Goal: Information Seeking & Learning: Check status

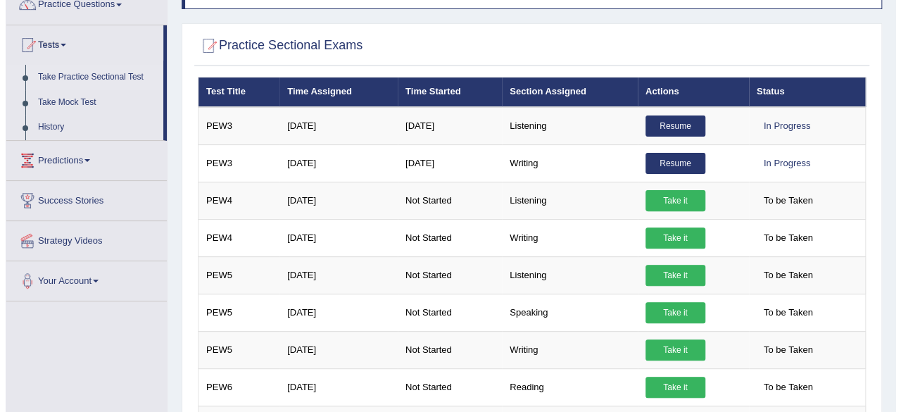
scroll to position [127, 0]
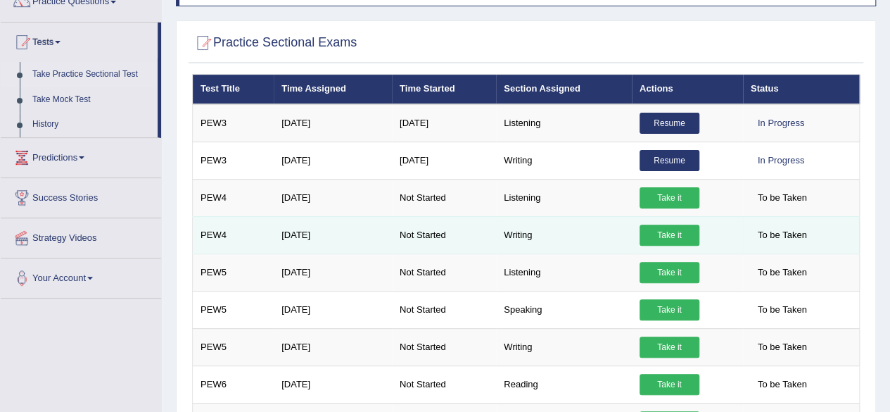
click at [663, 229] on link "Take it" at bounding box center [670, 234] width 60 height 21
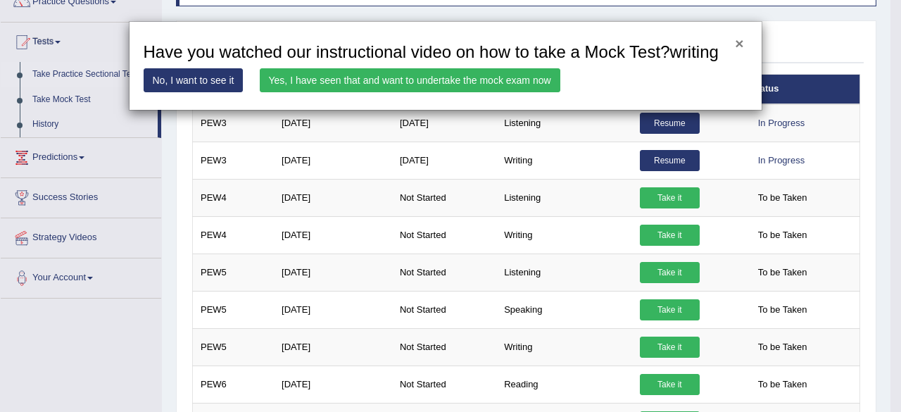
click at [737, 46] on button "×" at bounding box center [739, 43] width 8 height 15
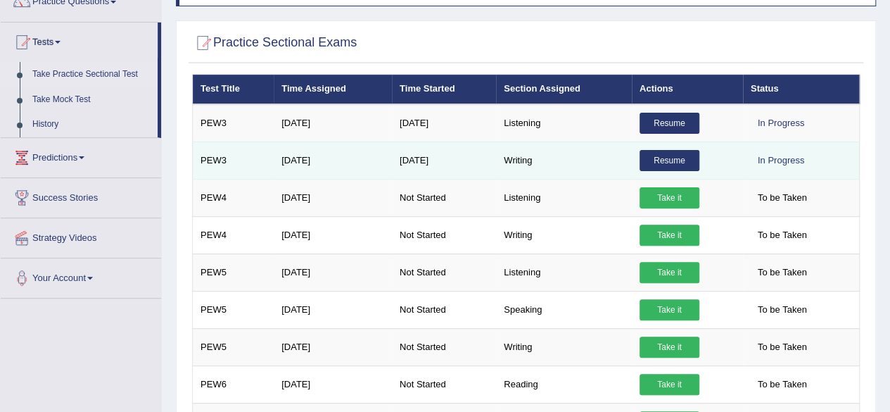
click at [663, 151] on link "Resume" at bounding box center [670, 160] width 60 height 21
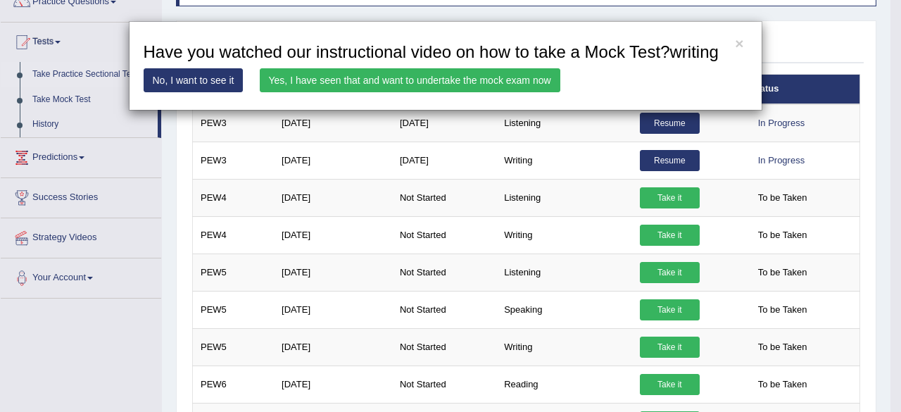
click at [241, 78] on link "No, I want to see it" at bounding box center [194, 80] width 100 height 24
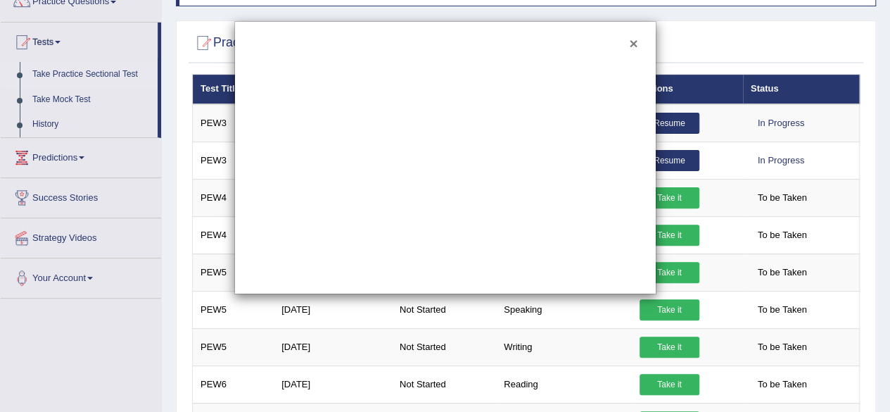
click at [634, 38] on button "×" at bounding box center [633, 43] width 8 height 15
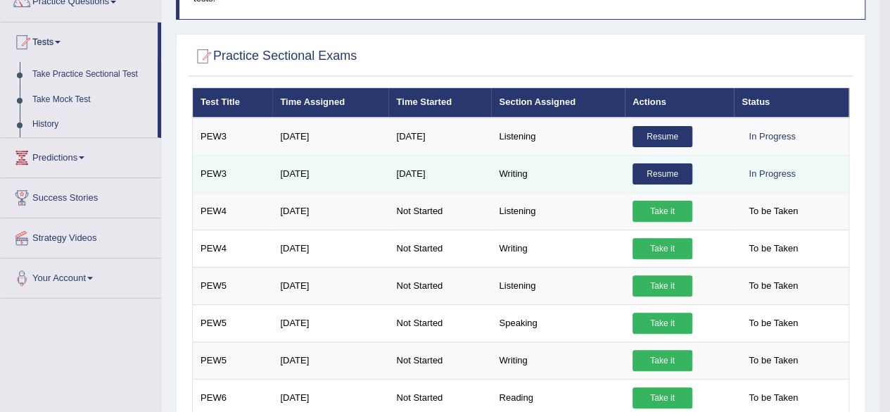
click at [648, 170] on link "Resume" at bounding box center [662, 173] width 60 height 21
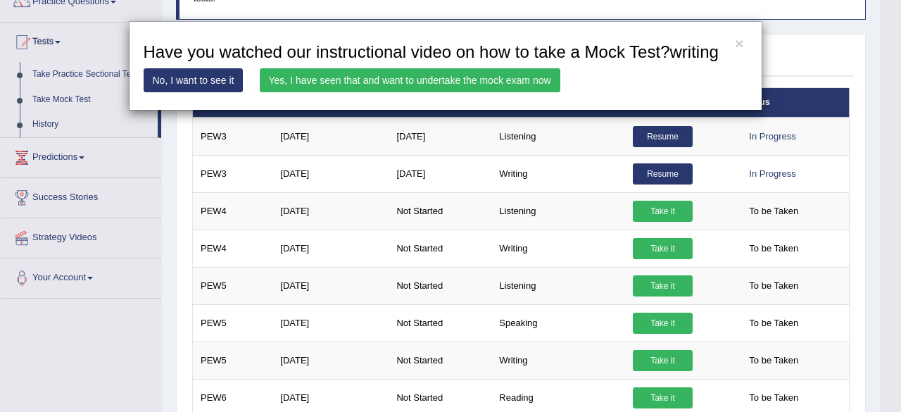
click at [350, 73] on link "Yes, I have seen that and want to undertake the mock exam now" at bounding box center [410, 80] width 300 height 24
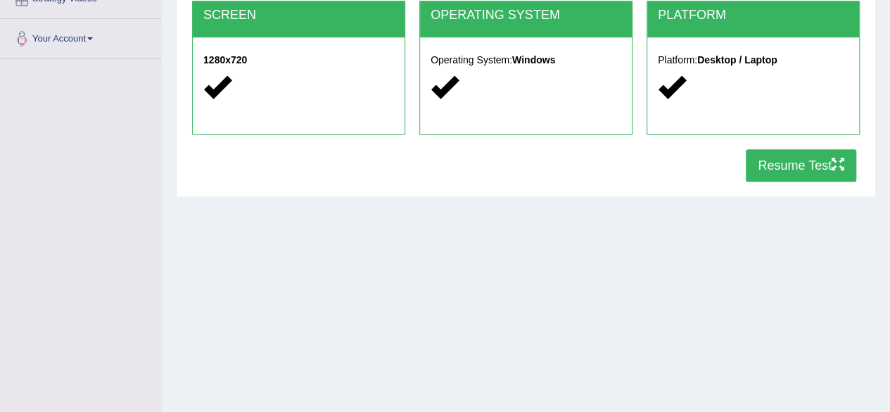
drag, startPoint x: 0, startPoint y: 0, endPoint x: 900, endPoint y: 186, distance: 919.0
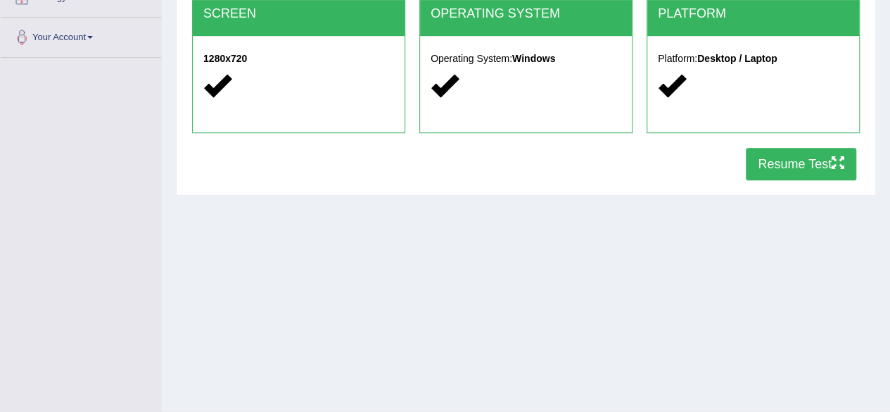
click at [812, 168] on button "Resume Test" at bounding box center [801, 164] width 110 height 32
click at [805, 158] on button "Resume Test" at bounding box center [801, 164] width 110 height 32
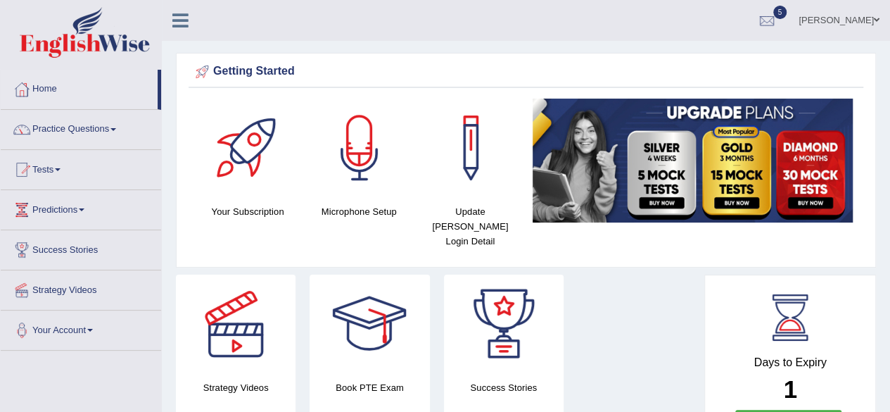
drag, startPoint x: 0, startPoint y: 0, endPoint x: 832, endPoint y: 11, distance: 831.7
click at [832, 11] on html "Toggle navigation Home Practice Questions Speaking Practice Read Aloud Repeat S…" at bounding box center [445, 206] width 890 height 412
click at [53, 165] on link "Tests" at bounding box center [81, 167] width 160 height 35
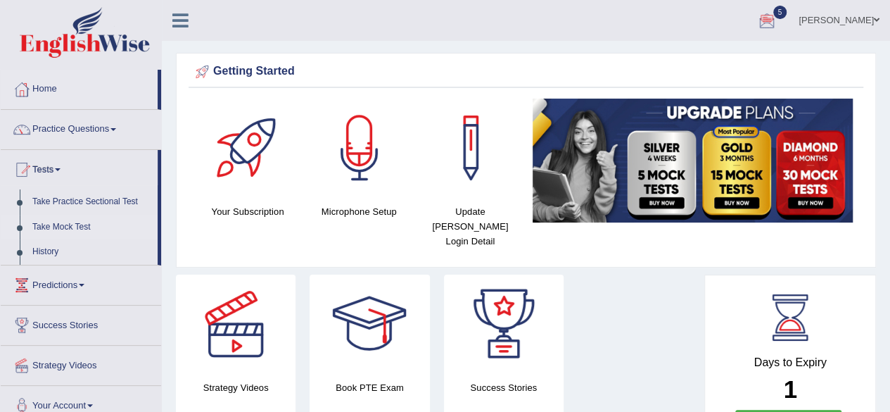
click at [54, 226] on link "Take Mock Test" at bounding box center [92, 227] width 132 height 25
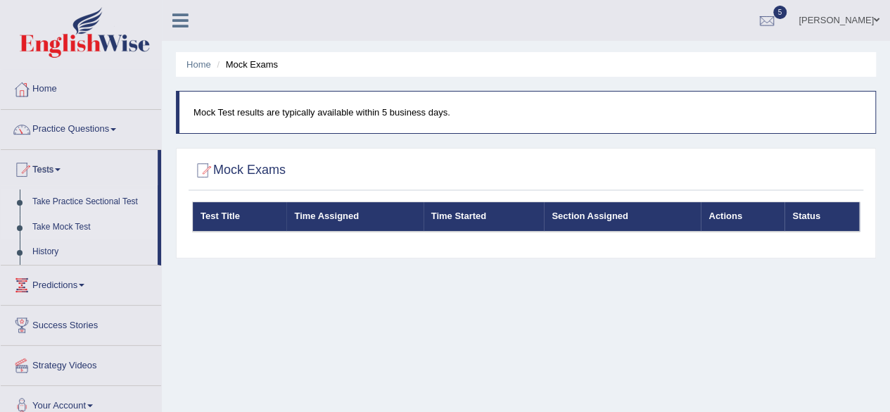
click at [94, 203] on link "Take Practice Sectional Test" at bounding box center [92, 201] width 132 height 25
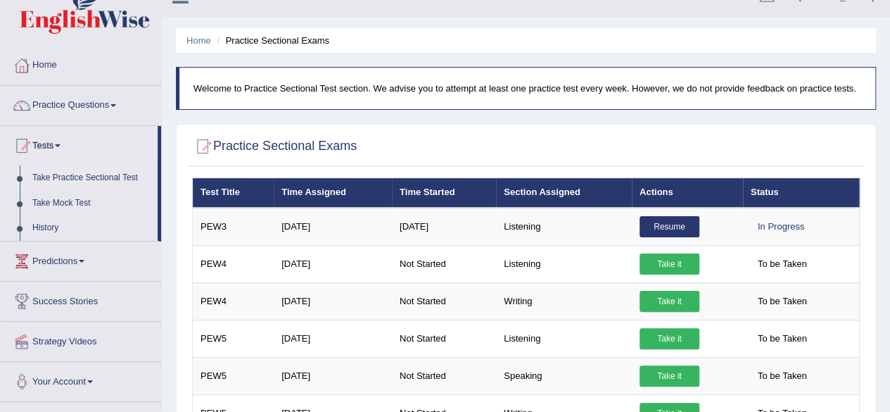
scroll to position [27, 0]
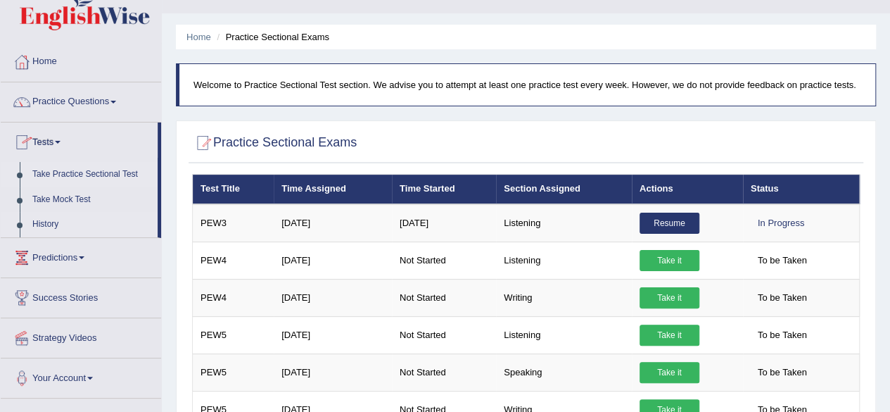
click at [48, 219] on link "History" at bounding box center [92, 224] width 132 height 25
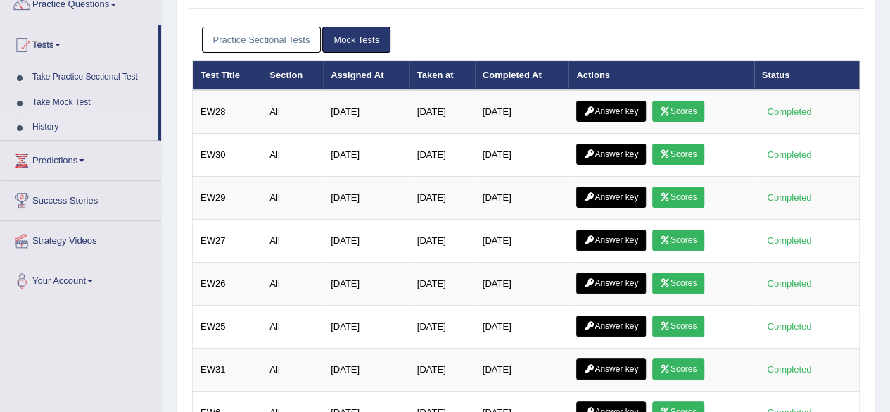
scroll to position [128, 0]
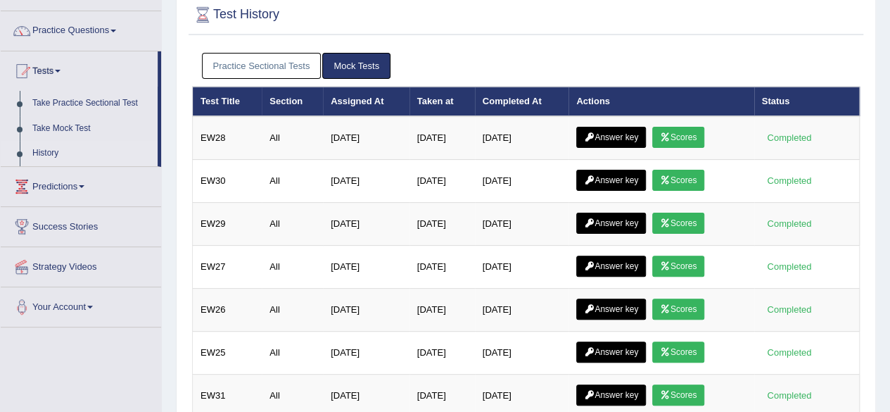
click at [889, 147] on html "Toggle navigation Home Practice Questions Speaking Practice Read Aloud Repeat S…" at bounding box center [445, 108] width 890 height 412
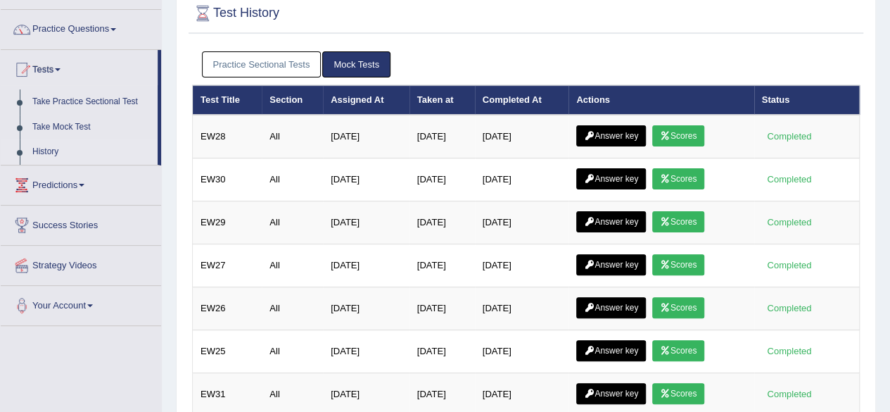
click at [265, 65] on link "Practice Sectional Tests" at bounding box center [262, 64] width 120 height 26
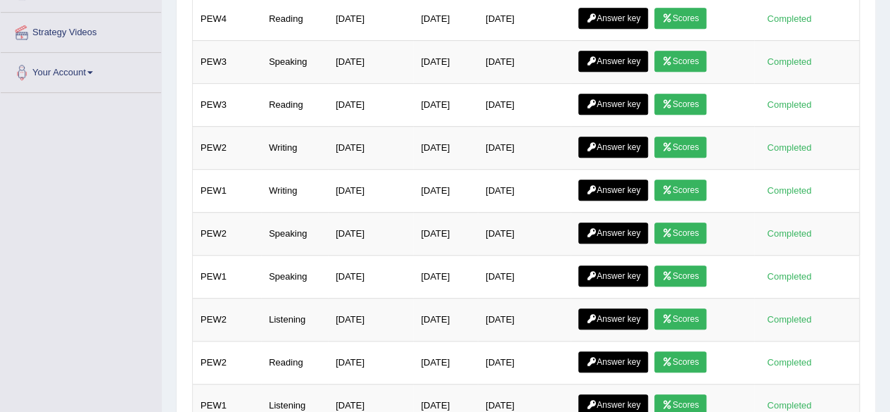
scroll to position [483, 0]
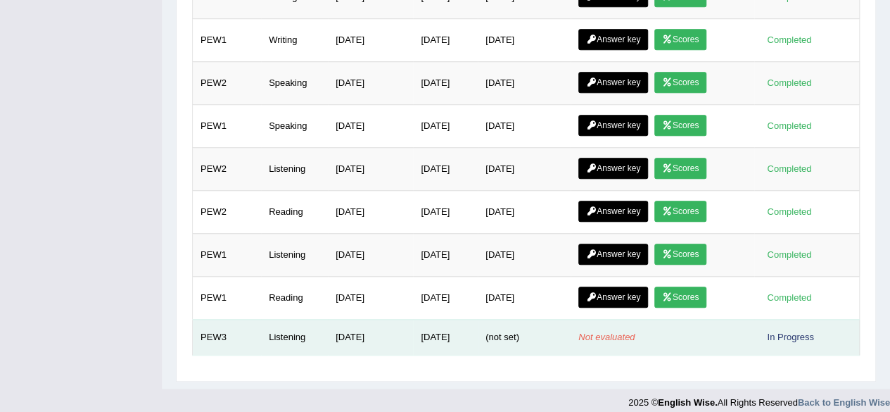
click at [286, 326] on td "Listening" at bounding box center [294, 337] width 67 height 36
click at [193, 322] on td "PEW3" at bounding box center [227, 337] width 69 height 36
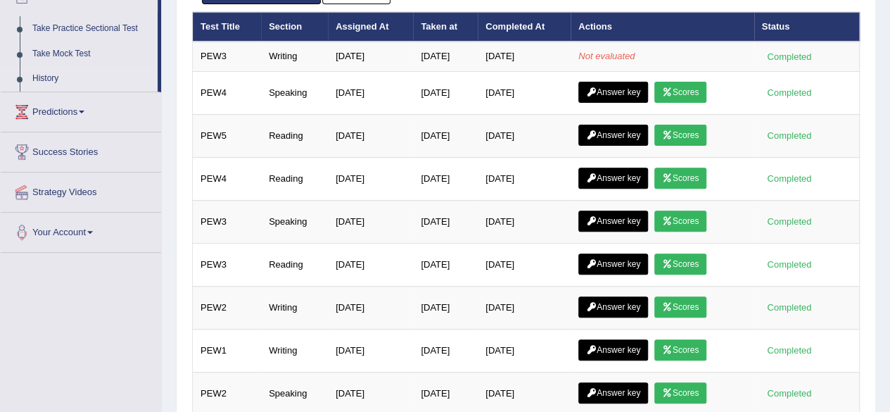
scroll to position [51, 0]
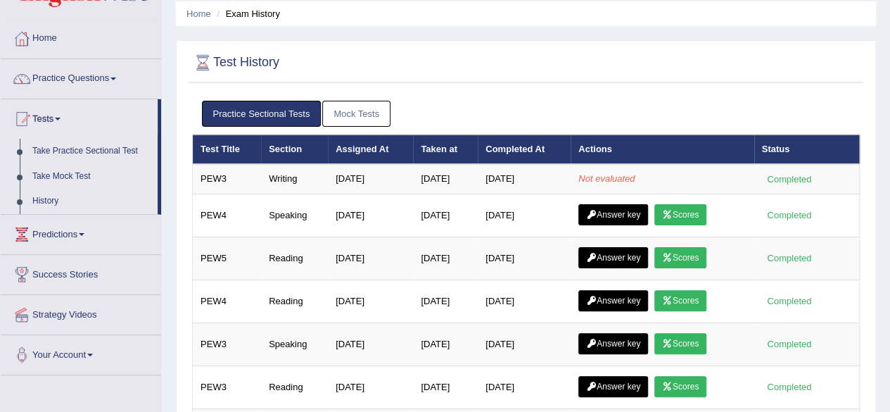
click at [39, 202] on link "History" at bounding box center [92, 201] width 132 height 25
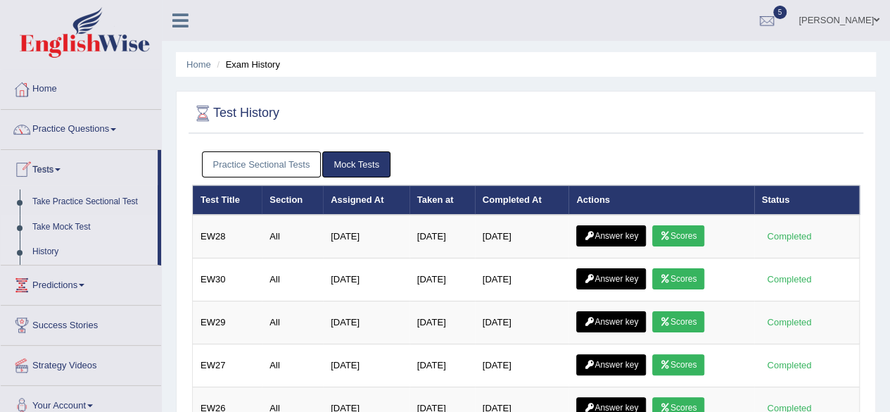
click at [70, 221] on link "Take Mock Test" at bounding box center [92, 227] width 132 height 25
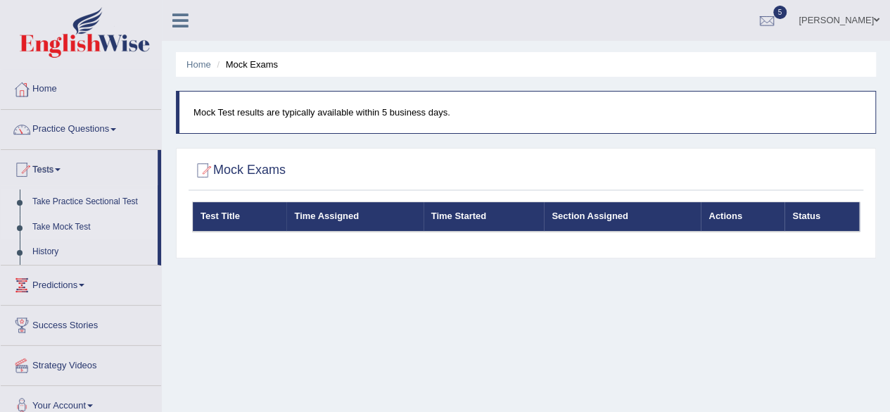
click at [85, 202] on link "Take Practice Sectional Test" at bounding box center [92, 201] width 132 height 25
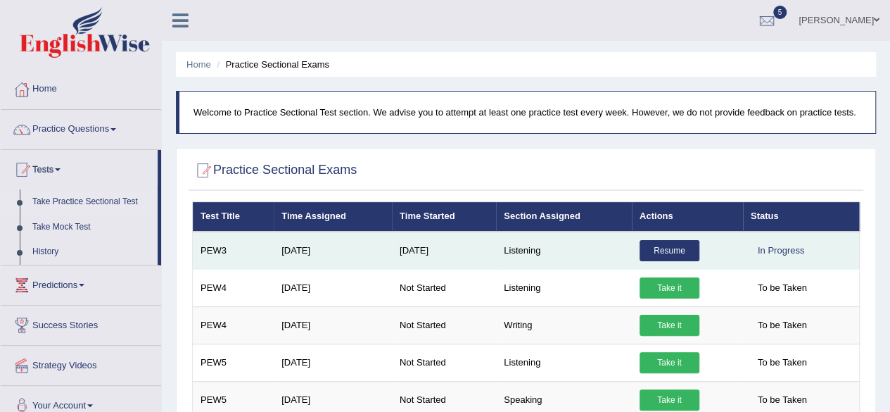
click at [646, 242] on link "Resume" at bounding box center [670, 250] width 60 height 21
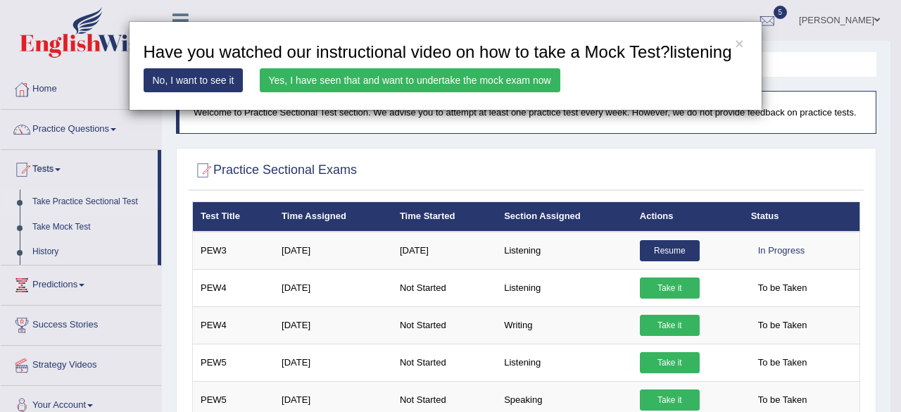
click at [352, 80] on link "Yes, I have seen that and want to undertake the mock exam now" at bounding box center [410, 80] width 300 height 24
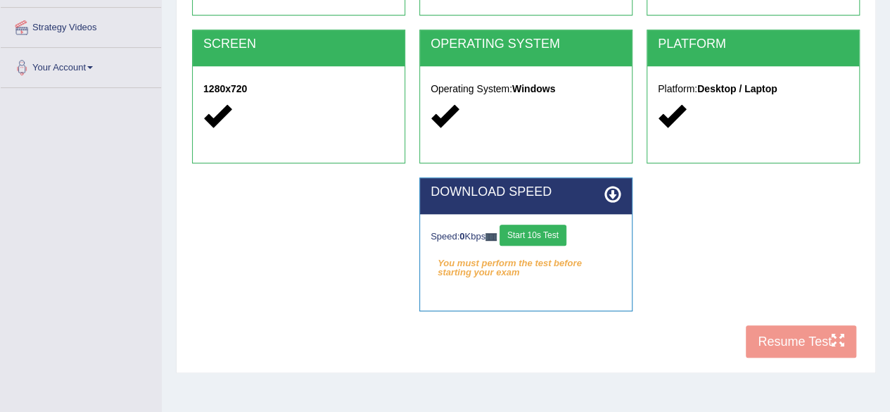
scroll to position [326, 0]
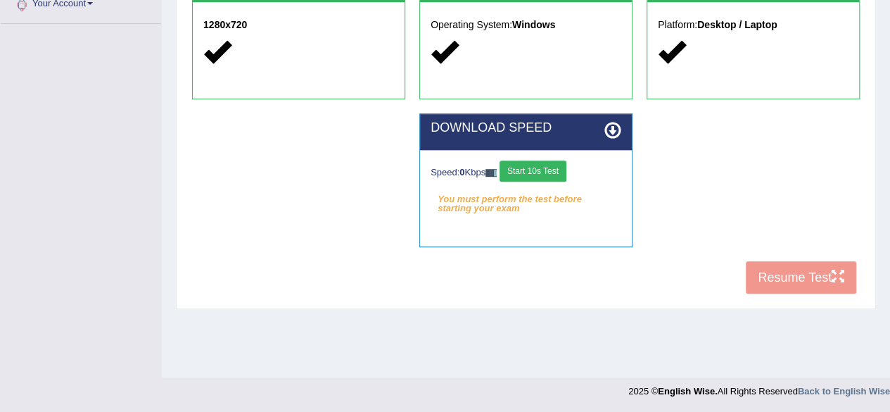
click at [560, 170] on button "Start 10s Test" at bounding box center [533, 170] width 67 height 21
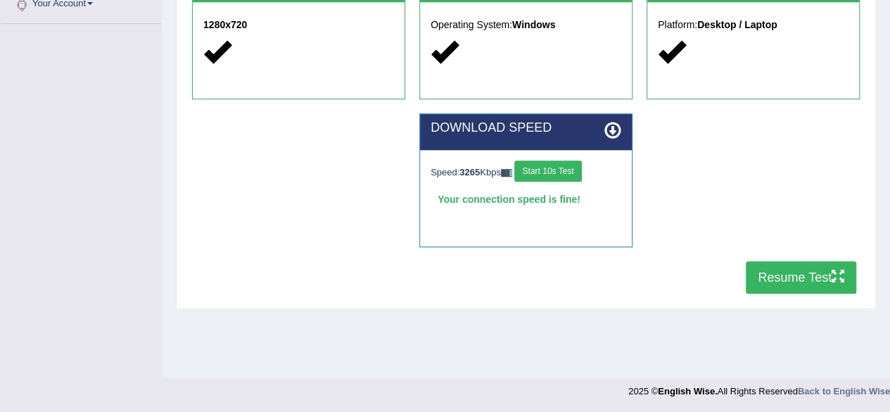
click at [829, 286] on button "Resume Test" at bounding box center [801, 277] width 110 height 32
click at [813, 282] on button "Resume Test" at bounding box center [801, 277] width 110 height 32
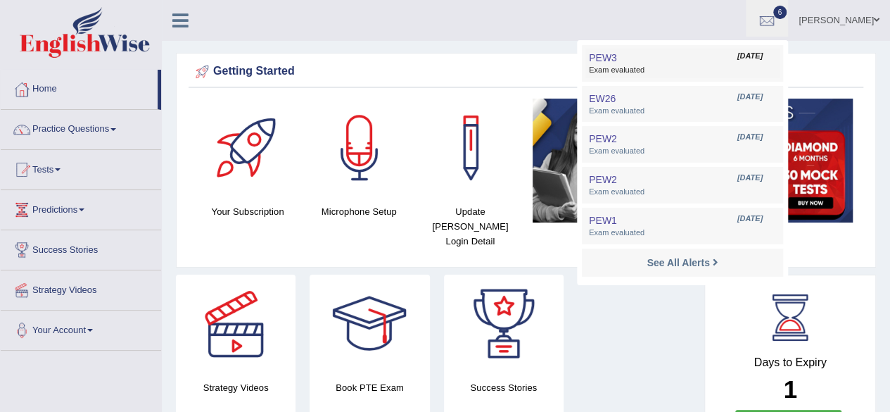
click at [692, 56] on link "PEW3 [DATE] Exam evaluated" at bounding box center [682, 64] width 194 height 30
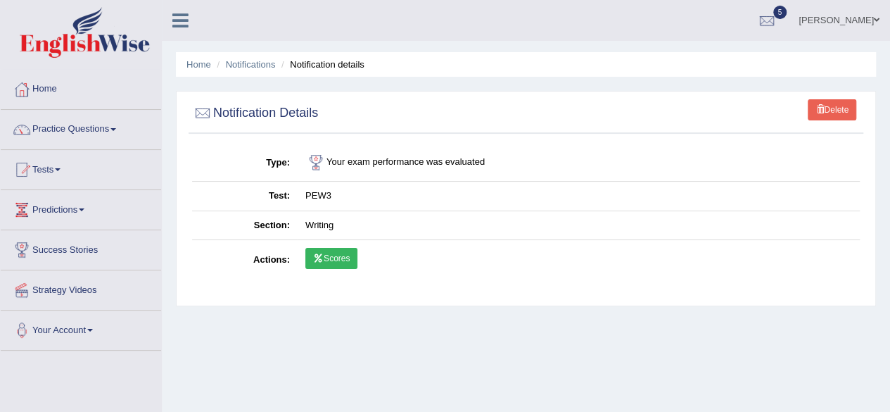
click at [326, 260] on link "Scores" at bounding box center [331, 258] width 52 height 21
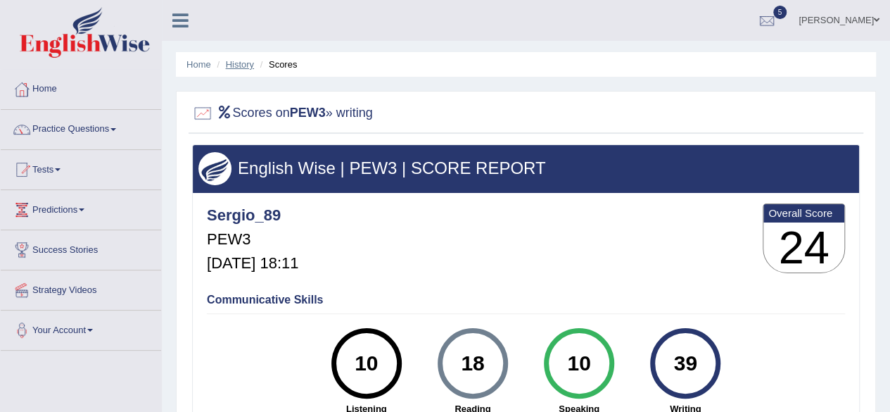
click at [234, 63] on link "History" at bounding box center [240, 64] width 28 height 11
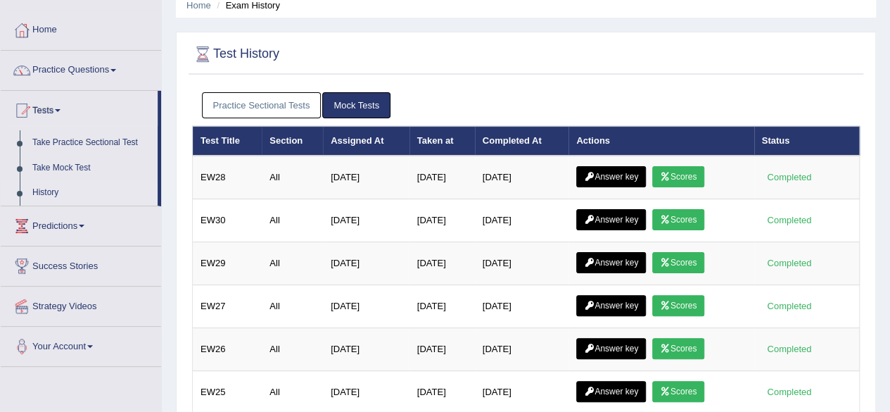
scroll to position [53, 0]
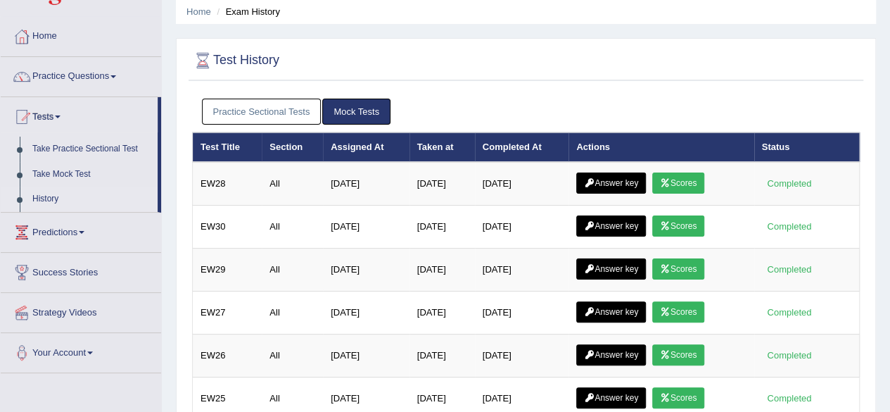
click at [870, 88] on html "Toggle navigation Home Practice Questions Speaking Practice Read Aloud Repeat S…" at bounding box center [445, 153] width 890 height 412
click at [262, 96] on div "Practice Sectional Tests Mock Tests" at bounding box center [526, 111] width 668 height 41
click at [262, 101] on link "Practice Sectional Tests" at bounding box center [262, 111] width 120 height 26
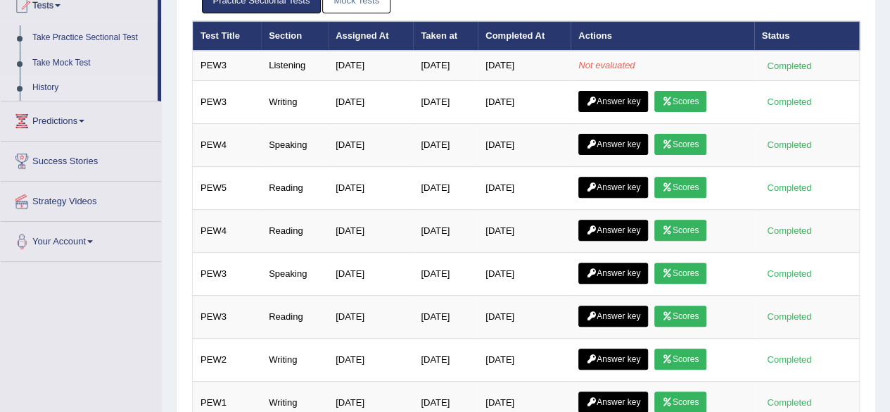
scroll to position [163, 0]
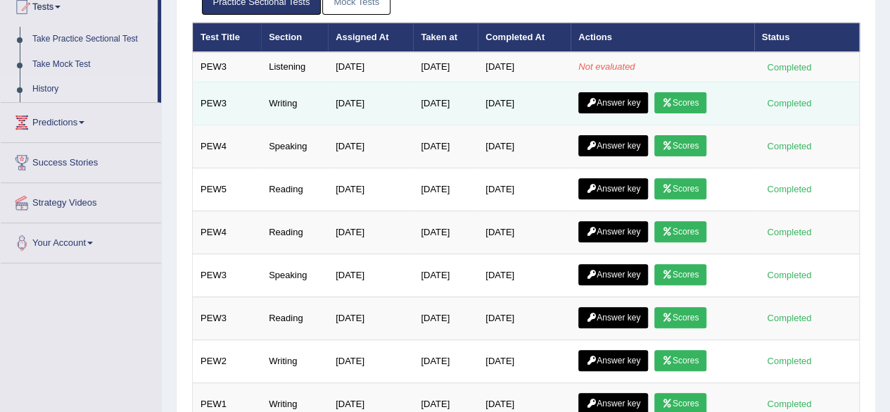
click link "Answer key"
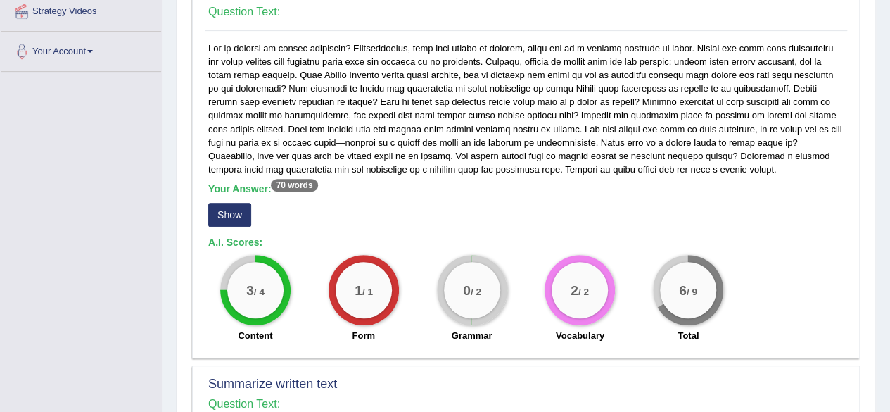
scroll to position [270, 0]
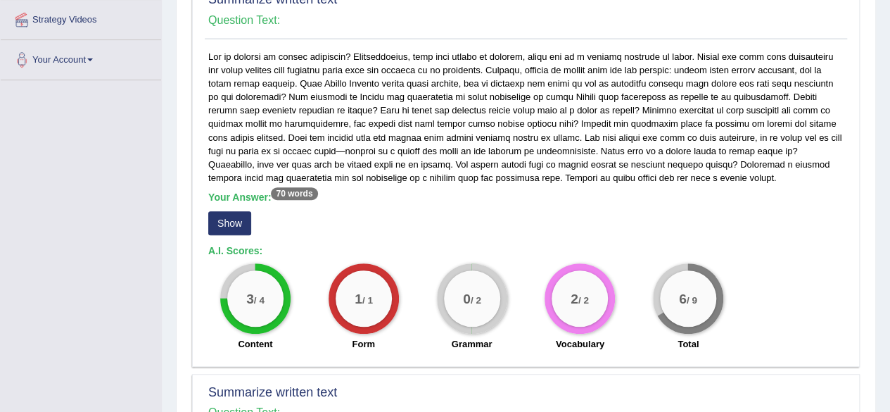
drag, startPoint x: 0, startPoint y: 0, endPoint x: 852, endPoint y: 168, distance: 868.4
click at [227, 231] on button "Show" at bounding box center [229, 223] width 43 height 24
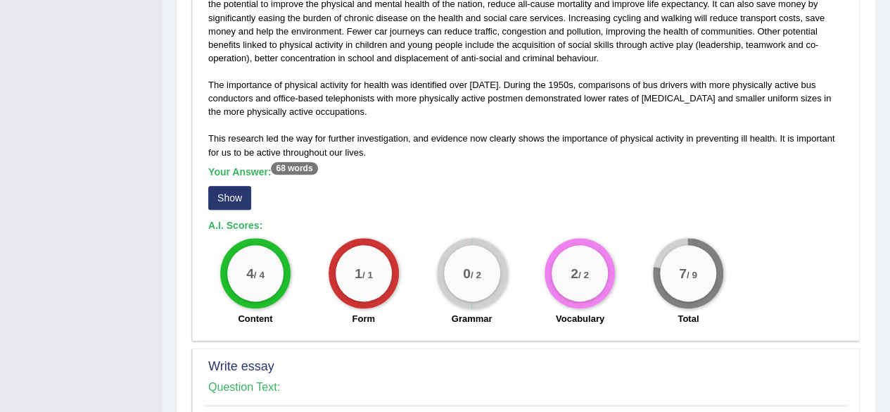
scroll to position [737, 0]
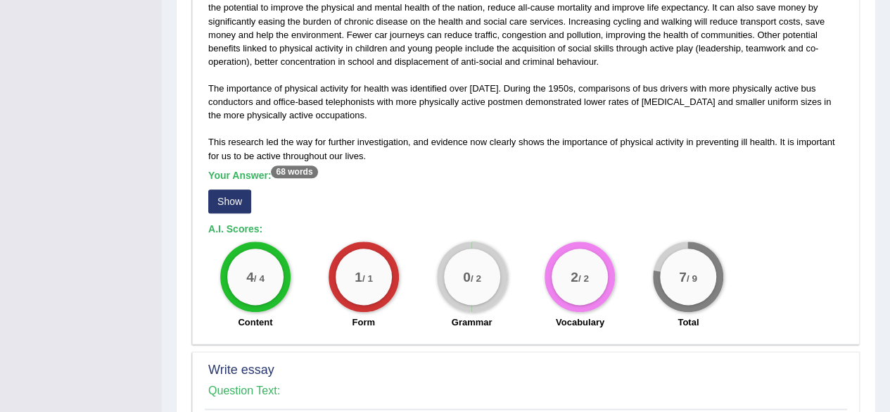
click at [239, 213] on button "Show" at bounding box center [229, 201] width 43 height 24
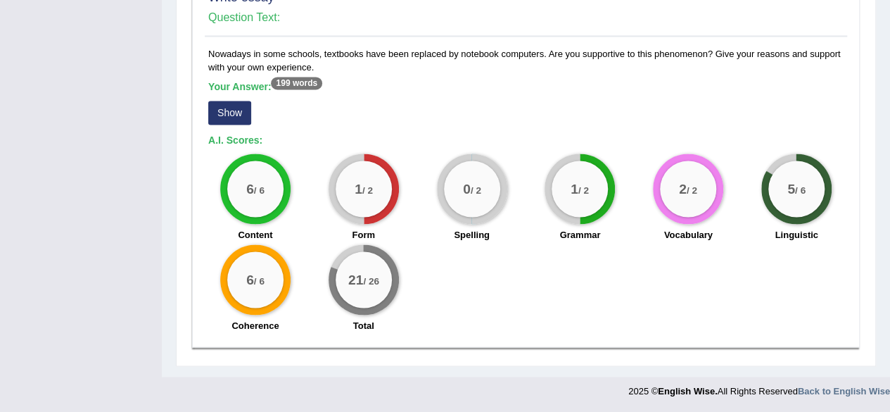
scroll to position [1132, 0]
click at [236, 119] on button "Show" at bounding box center [229, 113] width 43 height 24
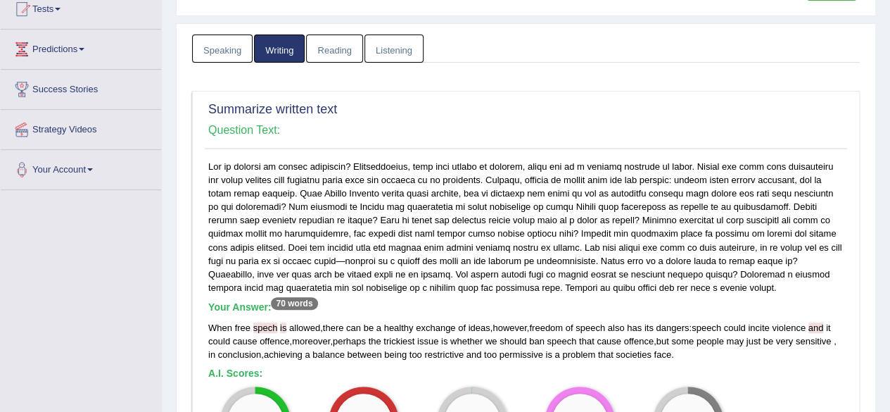
scroll to position [0, 0]
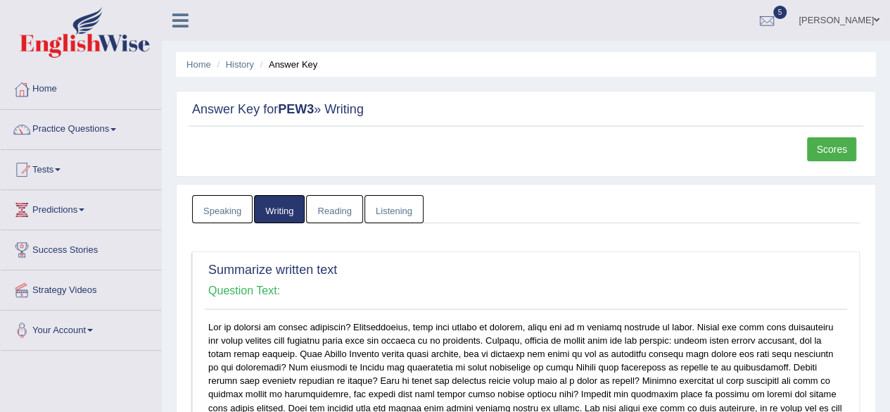
click at [315, 207] on link "Reading" at bounding box center [334, 209] width 56 height 29
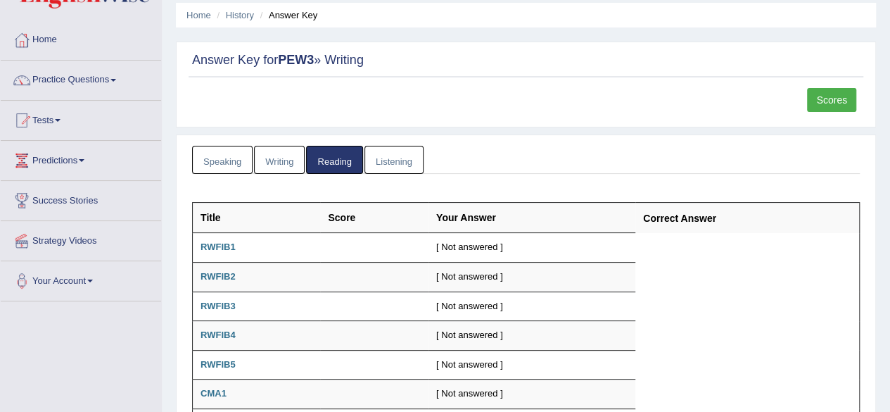
scroll to position [50, 0]
click at [397, 146] on link "Listening" at bounding box center [393, 159] width 59 height 29
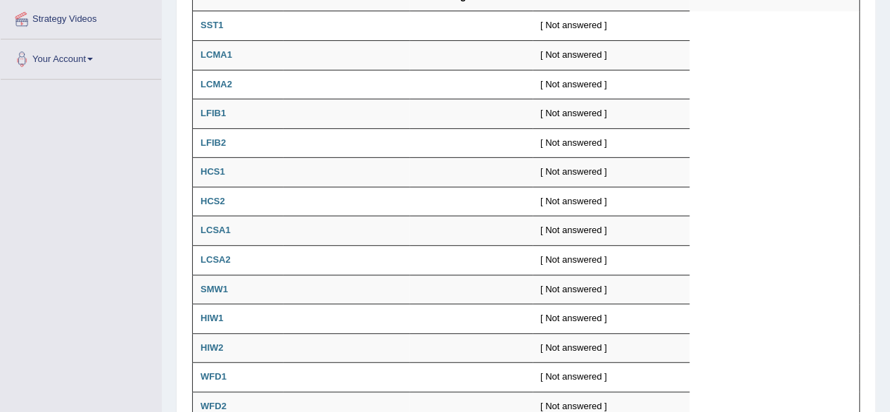
scroll to position [49, 0]
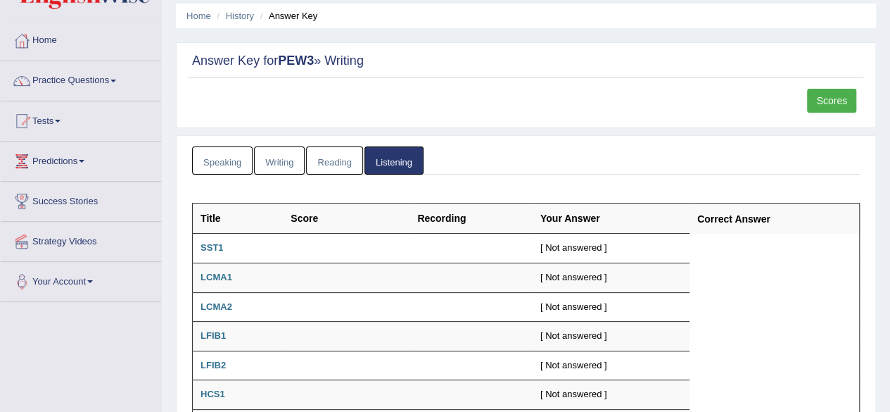
click at [210, 152] on link "Speaking" at bounding box center [222, 160] width 61 height 29
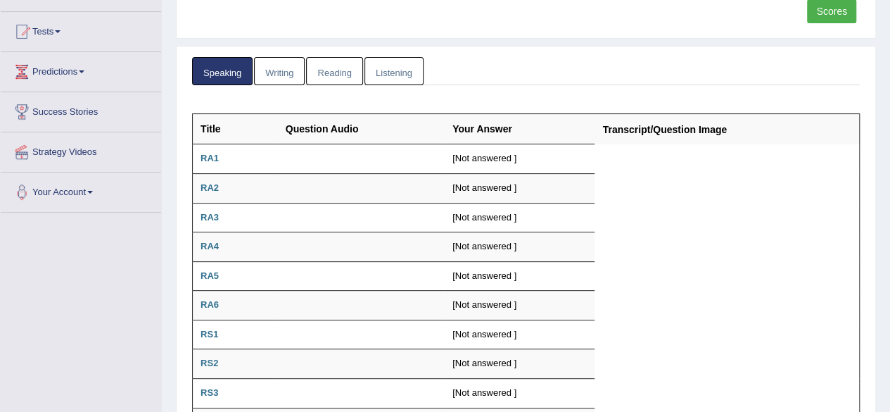
scroll to position [0, 0]
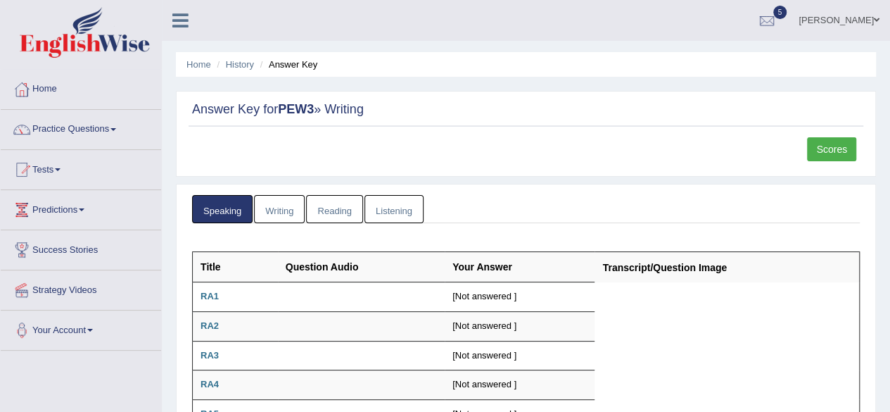
click at [284, 211] on link "Writing" at bounding box center [279, 209] width 51 height 29
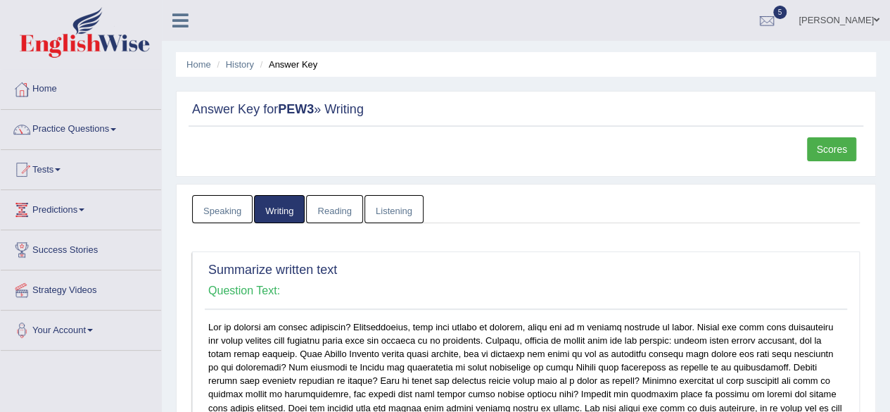
click at [822, 137] on link "Scores" at bounding box center [831, 149] width 49 height 24
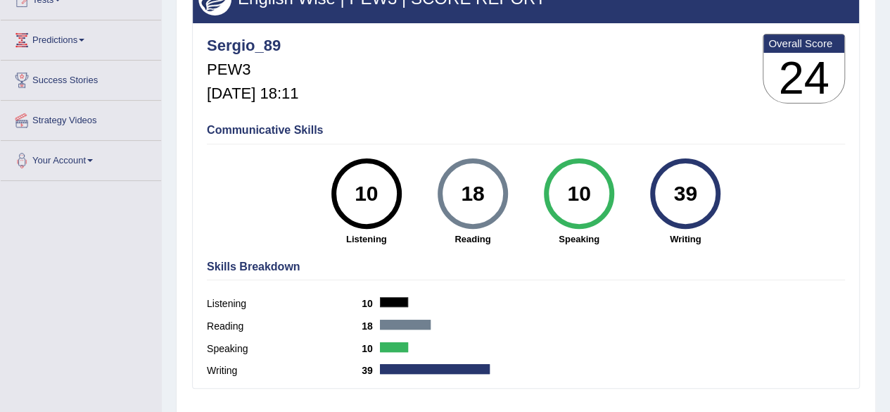
scroll to position [140, 0]
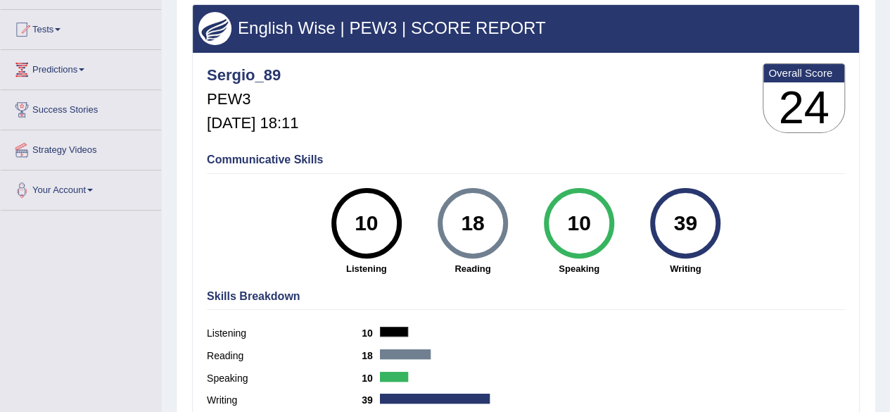
click at [871, 189] on html "Toggle navigation Home Practice Questions Speaking Practice Read Aloud Repeat S…" at bounding box center [445, 66] width 890 height 412
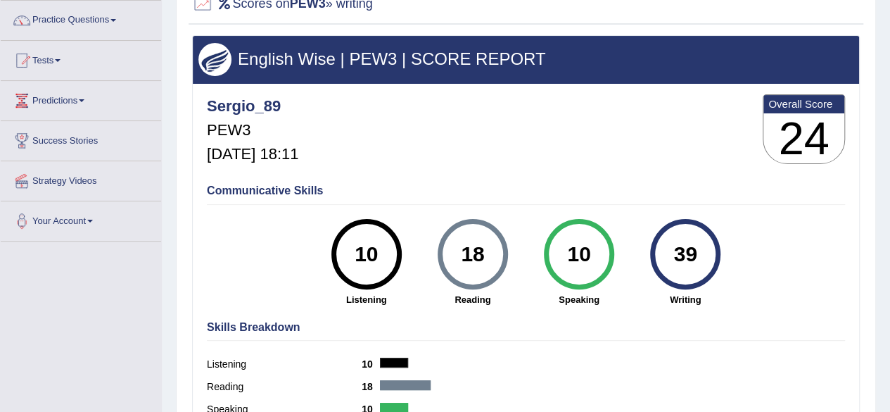
scroll to position [110, 0]
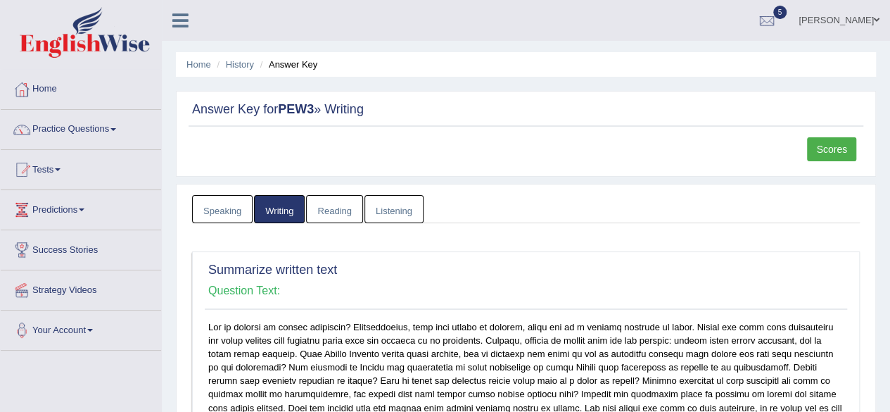
click at [196, 212] on link "Speaking" at bounding box center [222, 209] width 61 height 29
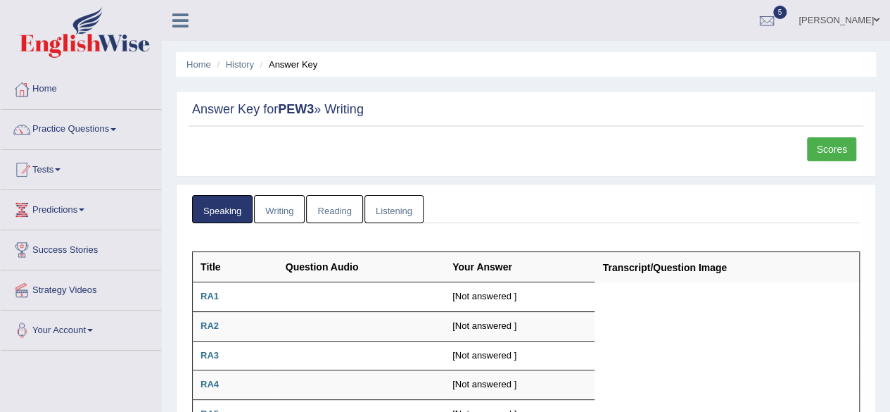
click at [834, 150] on link "Scores" at bounding box center [831, 149] width 49 height 24
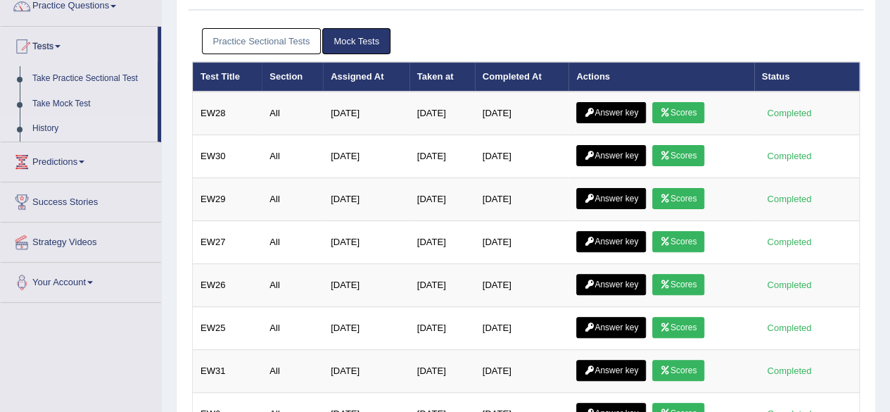
scroll to position [70, 0]
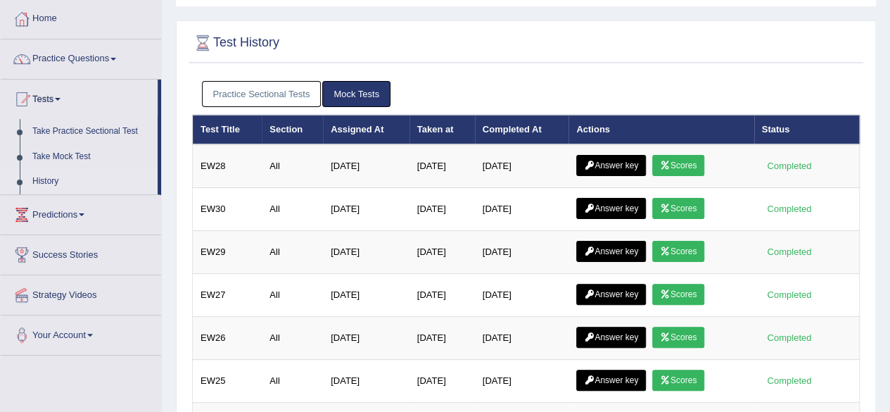
click at [274, 90] on link "Practice Sectional Tests" at bounding box center [262, 94] width 120 height 26
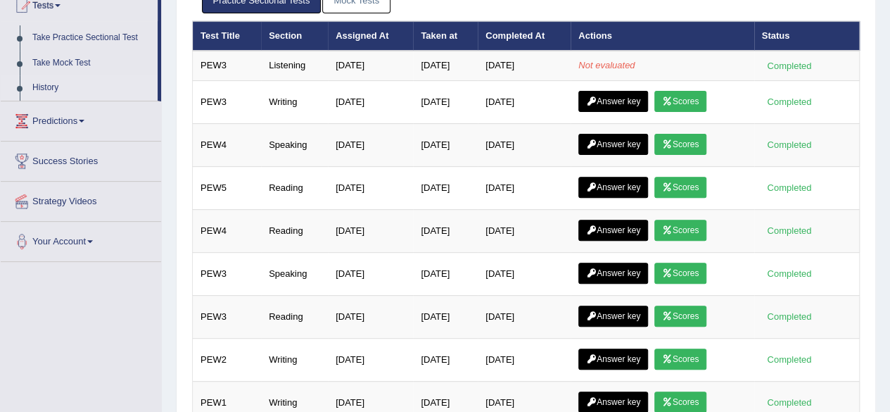
scroll to position [165, 0]
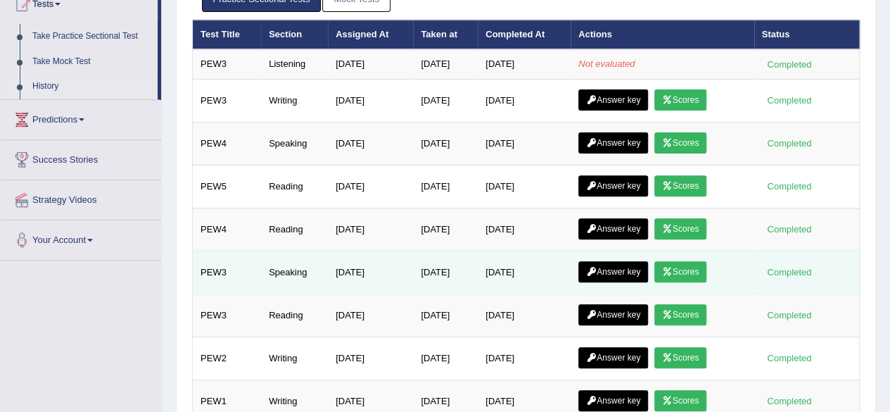
click at [682, 267] on link "Scores" at bounding box center [680, 271] width 52 height 21
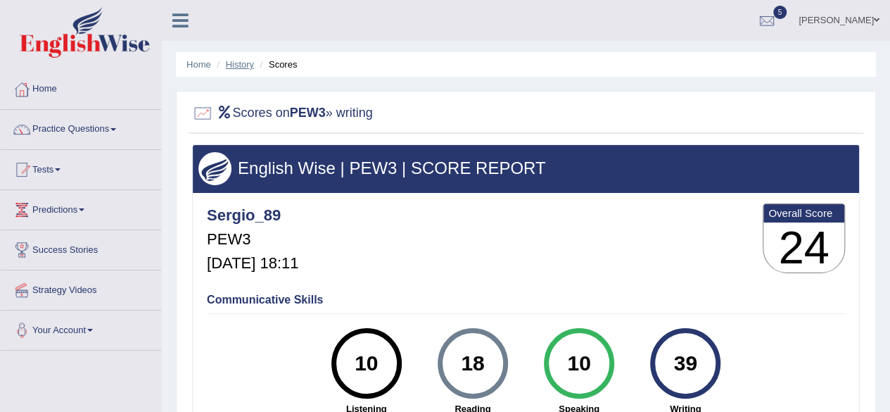
click at [234, 66] on link "History" at bounding box center [240, 64] width 28 height 11
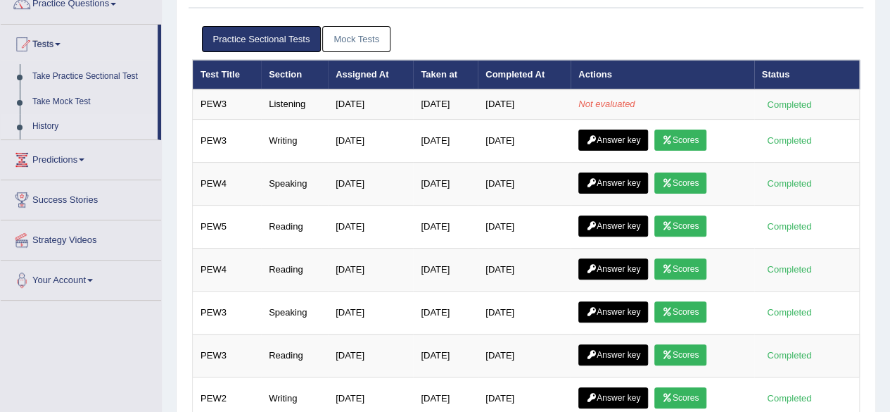
scroll to position [111, 0]
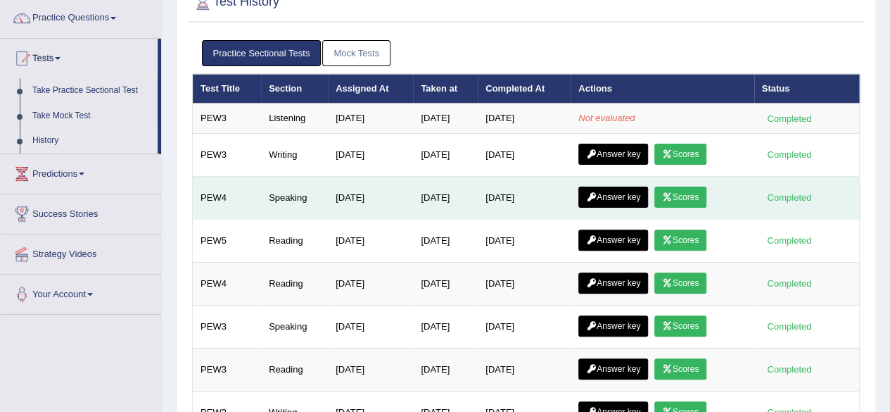
click at [696, 203] on link "Scores" at bounding box center [680, 196] width 52 height 21
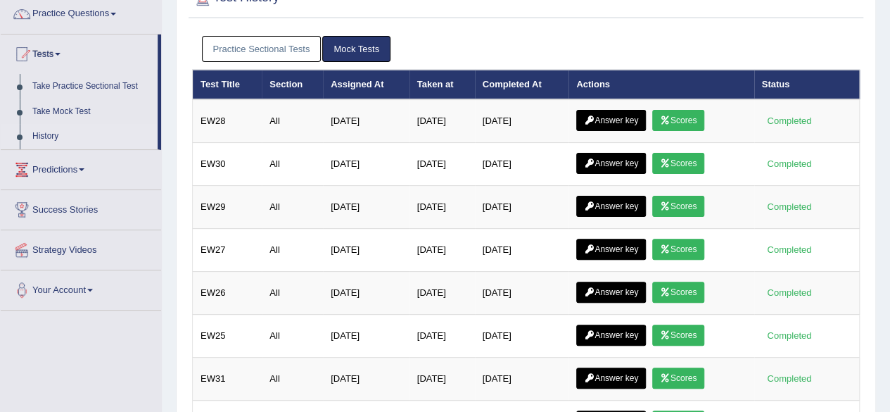
click at [273, 34] on div "Practice Sectional Tests Mock Tests" at bounding box center [526, 49] width 668 height 41
click at [273, 39] on link "Practice Sectional Tests" at bounding box center [262, 49] width 120 height 26
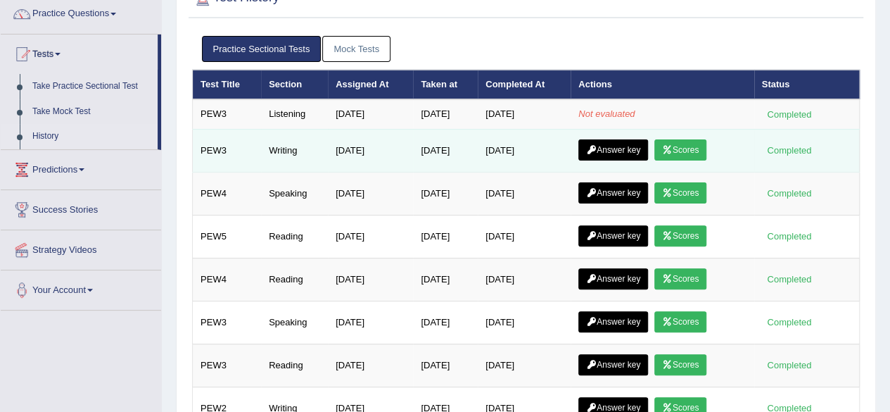
click at [680, 146] on link "Scores" at bounding box center [680, 149] width 52 height 21
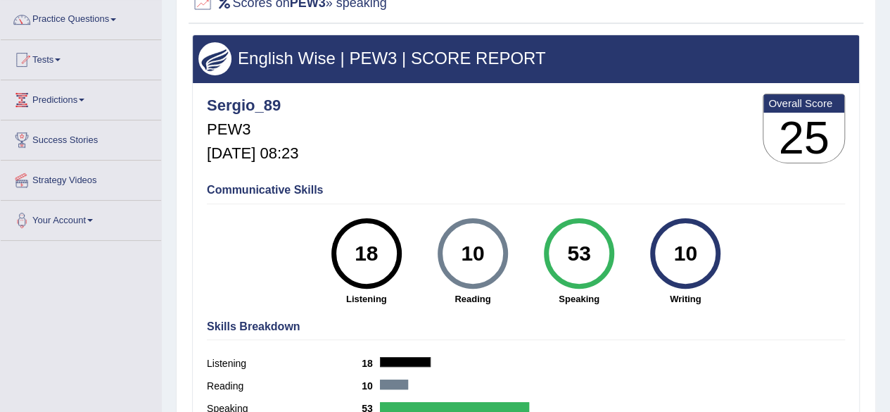
scroll to position [105, 0]
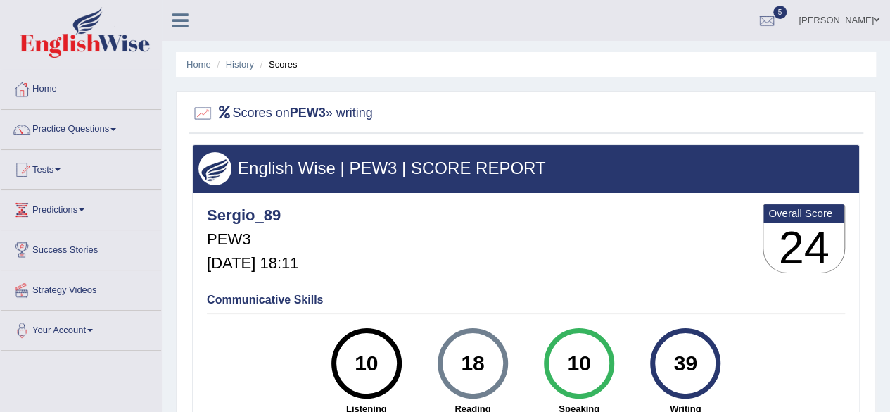
click at [849, 79] on div "Home History Scores Scores on PEW3 » writing English Wise | PEW3 | SCORE REPORT…" at bounding box center [526, 352] width 728 height 704
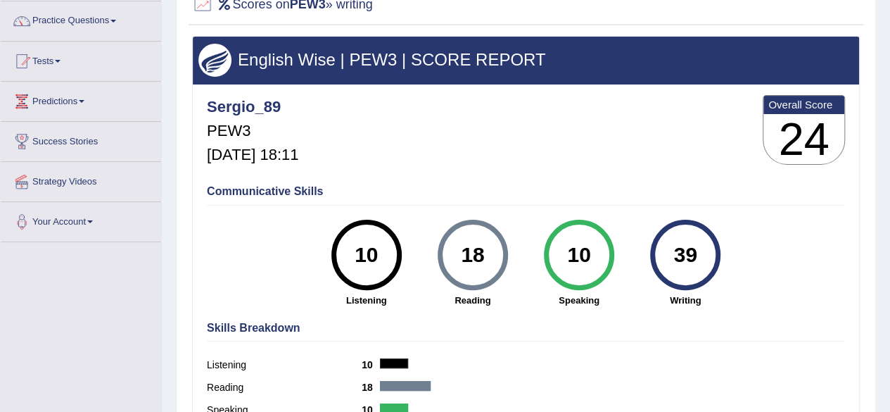
scroll to position [56, 0]
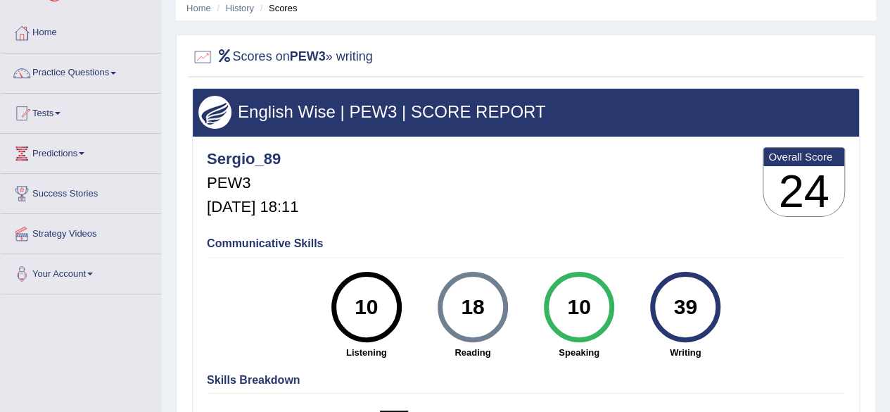
click at [244, 182] on h5 "PEW3" at bounding box center [252, 182] width 91 height 17
drag, startPoint x: 267, startPoint y: 182, endPoint x: 201, endPoint y: 172, distance: 66.9
click at [201, 172] on div "English Wise | PEW3 | SCORE REPORT Sergio_89 PEW3 Sep 21, 2025, 18:11 Overall S…" at bounding box center [526, 295] width 668 height 414
click at [305, 58] on b "PEW3" at bounding box center [308, 56] width 36 height 14
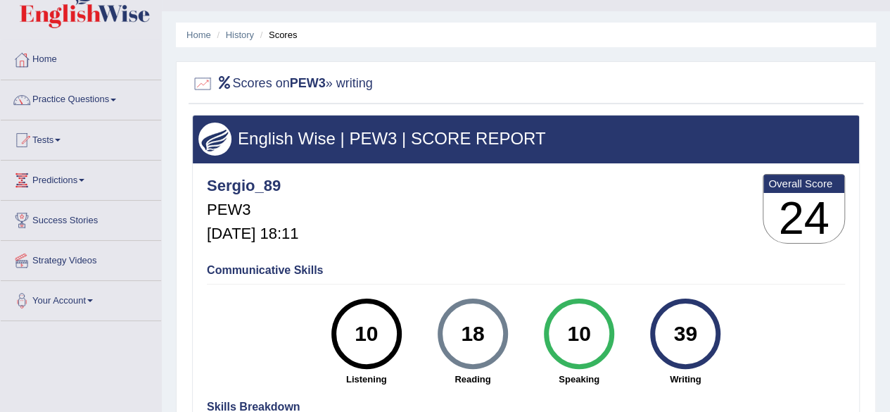
scroll to position [15, 0]
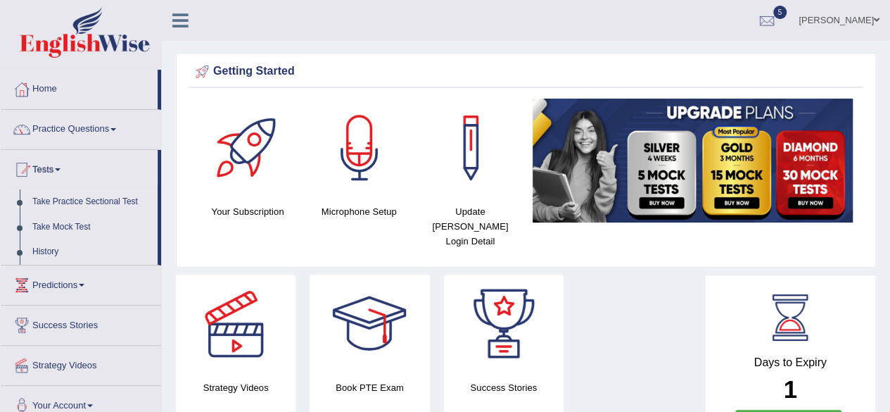
click at [72, 205] on link "Take Practice Sectional Test" at bounding box center [92, 201] width 132 height 25
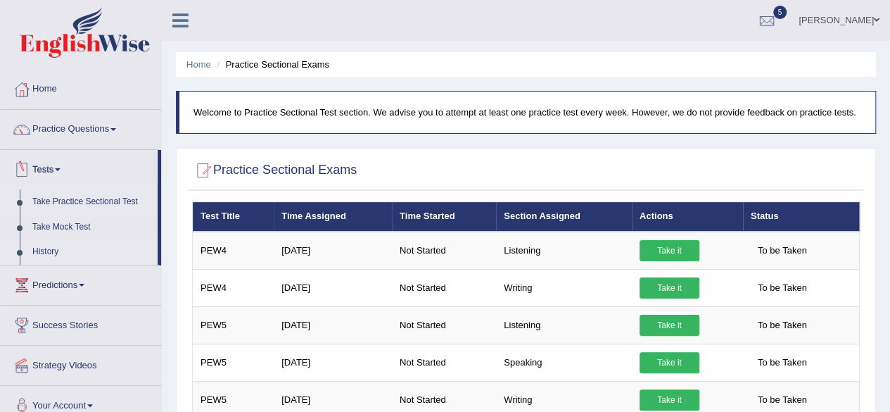
click at [48, 248] on link "History" at bounding box center [92, 251] width 132 height 25
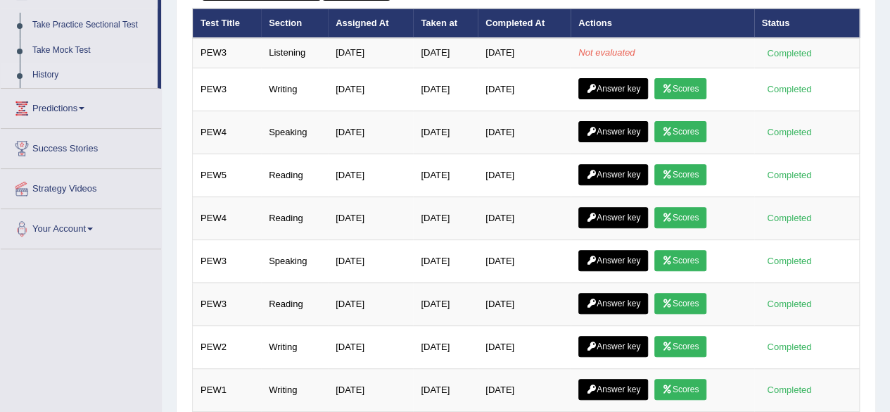
scroll to position [201, 0]
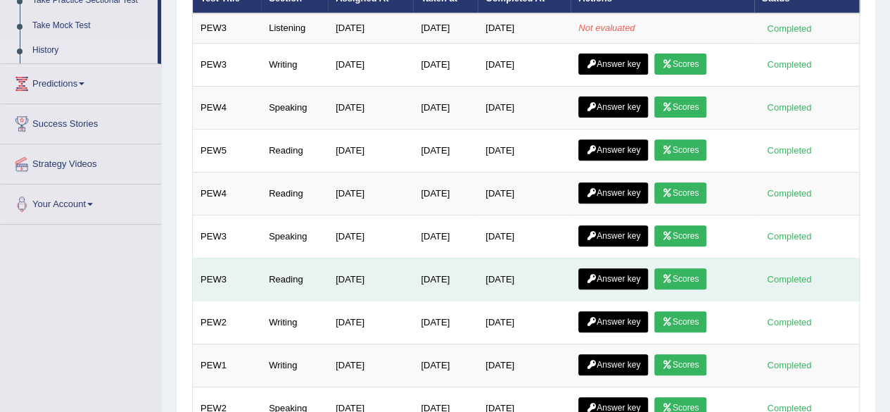
click at [690, 272] on link "Scores" at bounding box center [680, 278] width 52 height 21
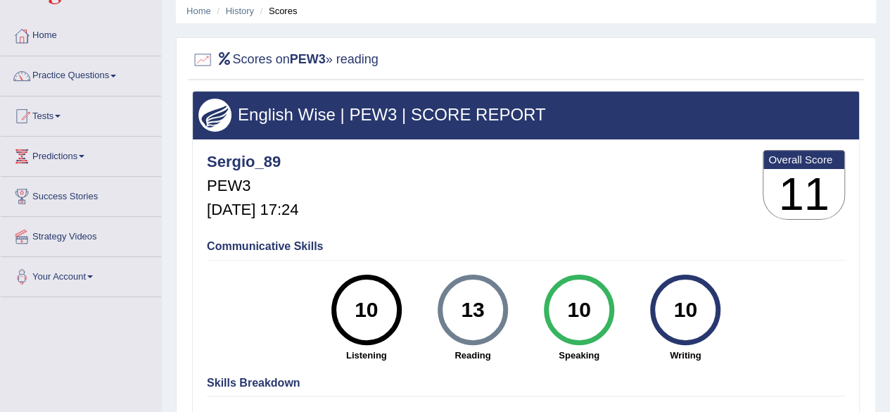
scroll to position [58, 0]
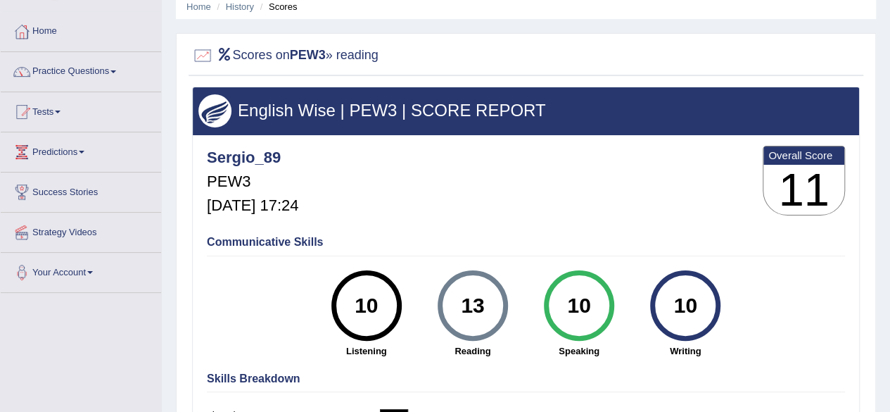
click at [864, 181] on html "Toggle navigation Home Practice Questions Speaking Practice Read Aloud Repeat S…" at bounding box center [445, 148] width 890 height 412
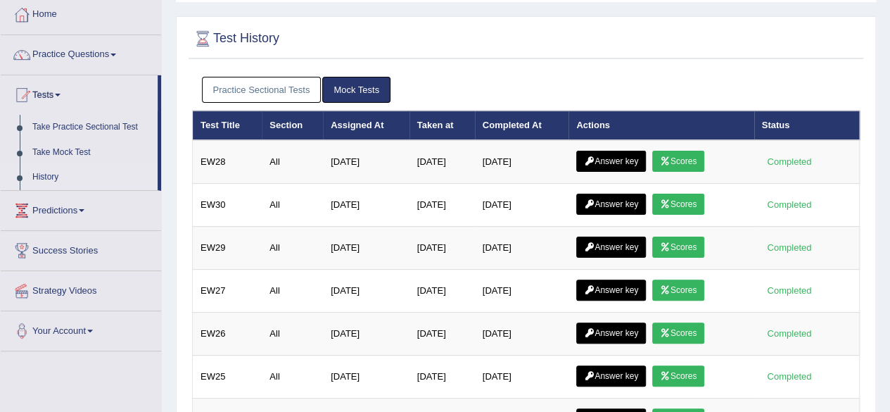
scroll to position [49, 0]
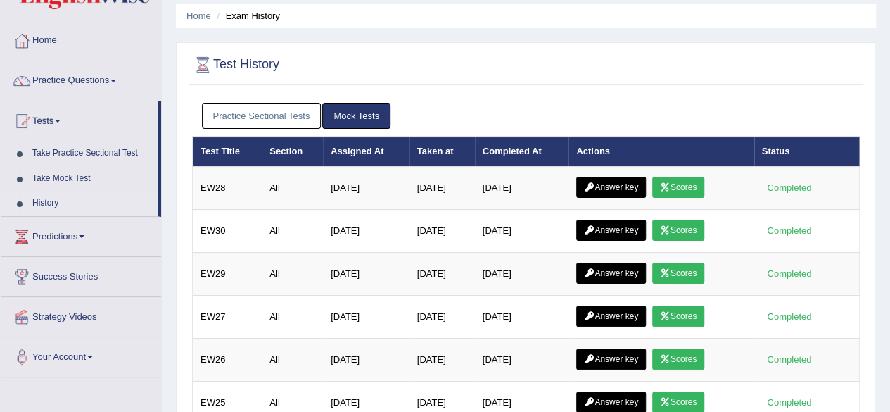
click at [272, 115] on link "Practice Sectional Tests" at bounding box center [262, 116] width 120 height 26
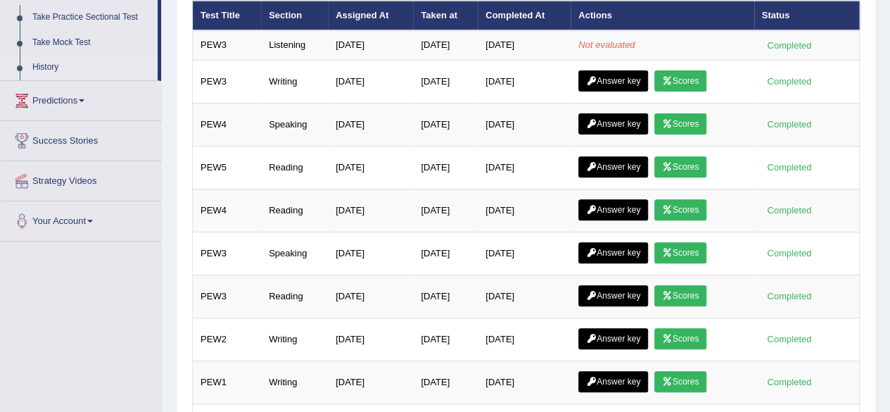
scroll to position [3, 0]
